Goal: Task Accomplishment & Management: Manage account settings

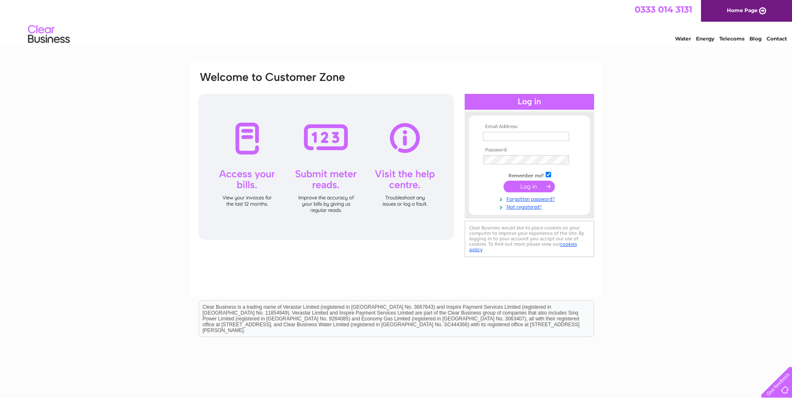
type input "[PERSON_NAME][EMAIL_ADDRESS][PERSON_NAME][DOMAIN_NAME]"
click at [526, 183] on input "submit" at bounding box center [529, 187] width 51 height 12
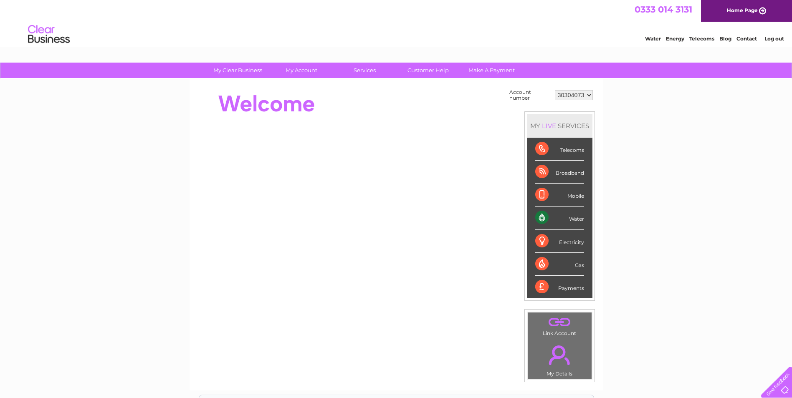
click at [457, 104] on div at bounding box center [349, 103] width 304 height 33
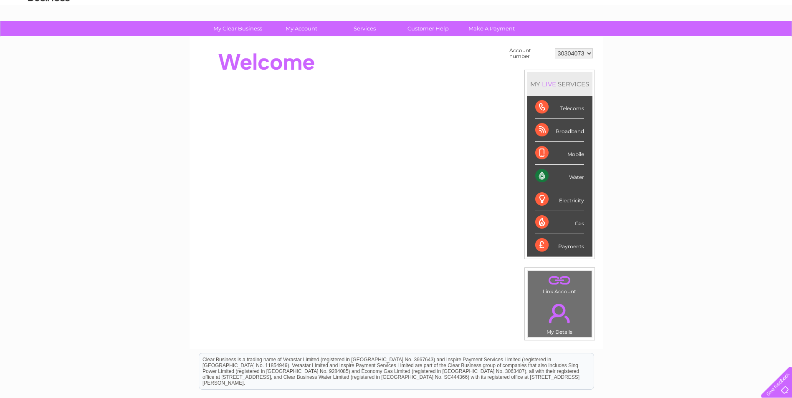
scroll to position [16, 0]
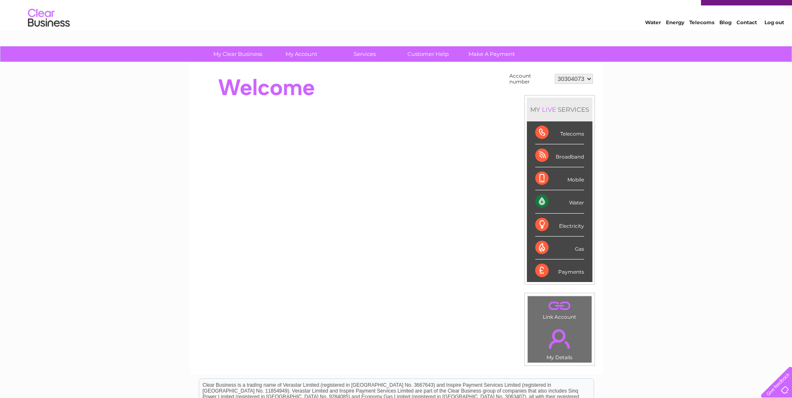
click at [543, 203] on div "Water" at bounding box center [559, 201] width 49 height 23
click at [589, 81] on select "30304073" at bounding box center [574, 79] width 38 height 10
click at [555, 74] on select "30304073" at bounding box center [574, 79] width 38 height 10
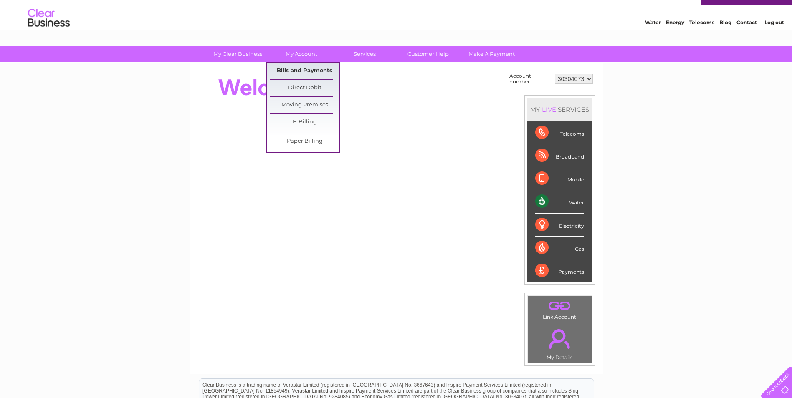
click at [293, 71] on link "Bills and Payments" at bounding box center [304, 71] width 69 height 17
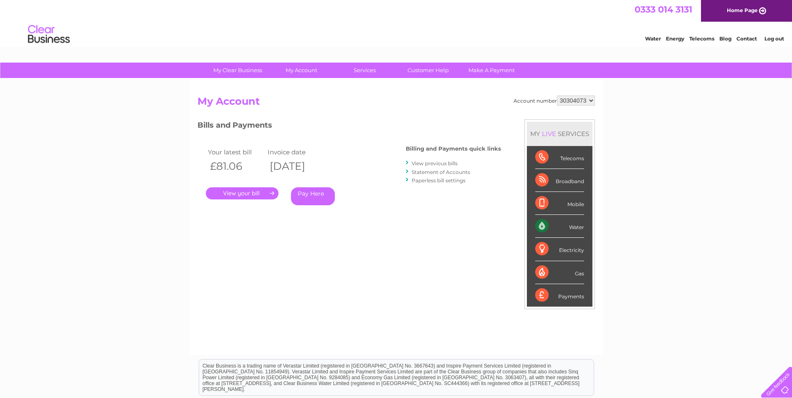
click at [245, 195] on link "." at bounding box center [242, 193] width 73 height 12
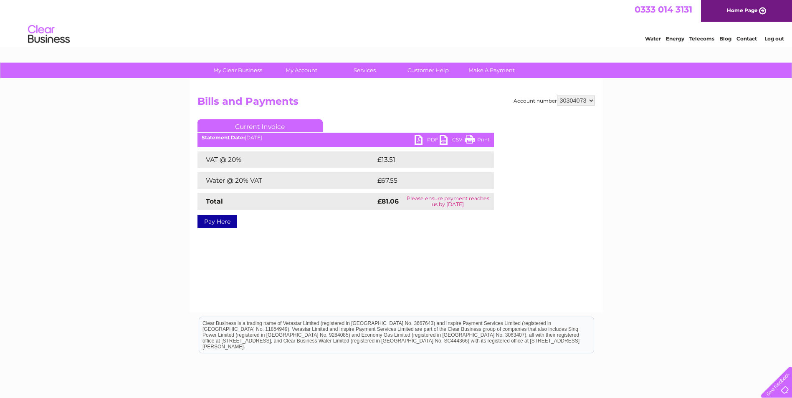
click at [426, 142] on link "PDF" at bounding box center [427, 141] width 25 height 12
